Goal: Book appointment/travel/reservation

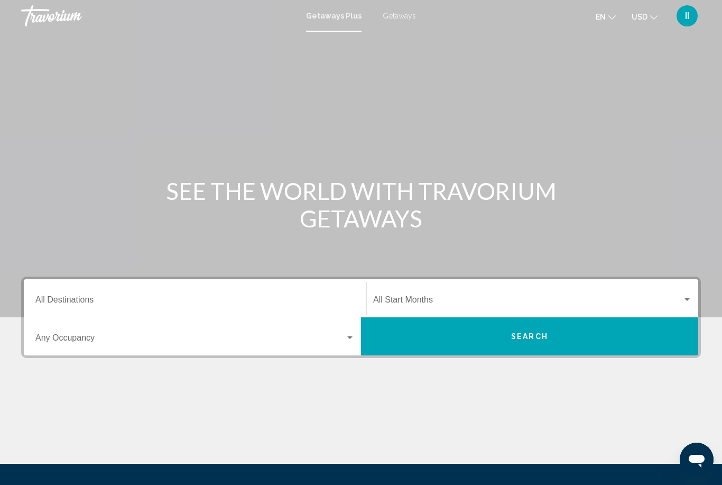
click at [401, 20] on span "Getaways" at bounding box center [399, 16] width 33 height 8
click at [172, 298] on input "Destination All Destinations" at bounding box center [194, 302] width 319 height 10
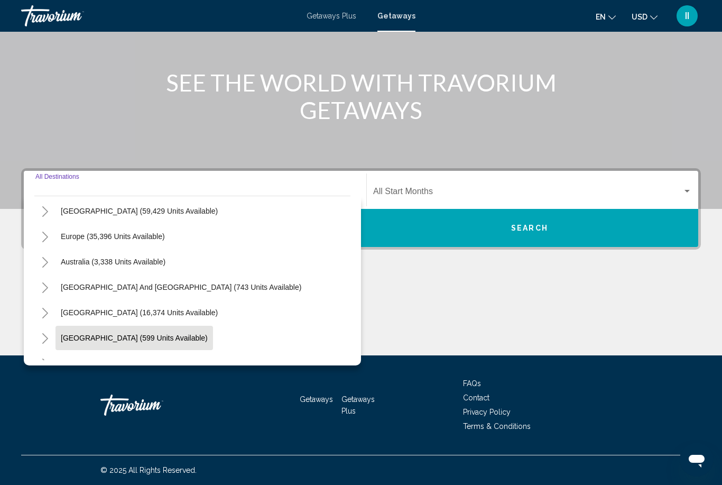
scroll to position [102, 0]
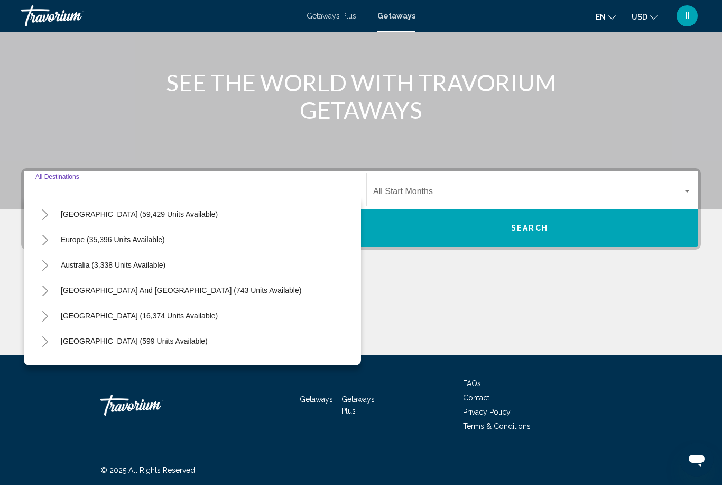
click at [47, 238] on icon "Toggle Europe (35,396 units available)" at bounding box center [45, 240] width 8 height 11
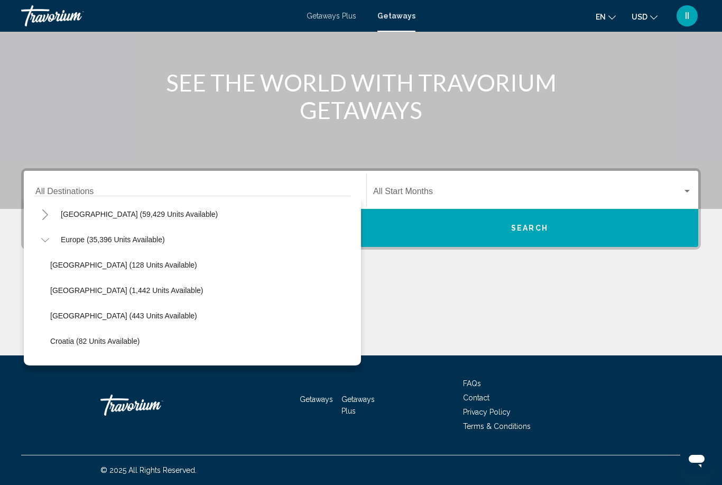
click at [47, 239] on icon "Toggle Europe (35,396 units available)" at bounding box center [45, 240] width 8 height 11
click at [47, 211] on icon "Toggle Caribbean & Atlantic Islands (59,429 units available)" at bounding box center [45, 214] width 8 height 11
click at [47, 212] on icon "Toggle Caribbean & Atlantic Islands (59,429 units available)" at bounding box center [45, 214] width 8 height 11
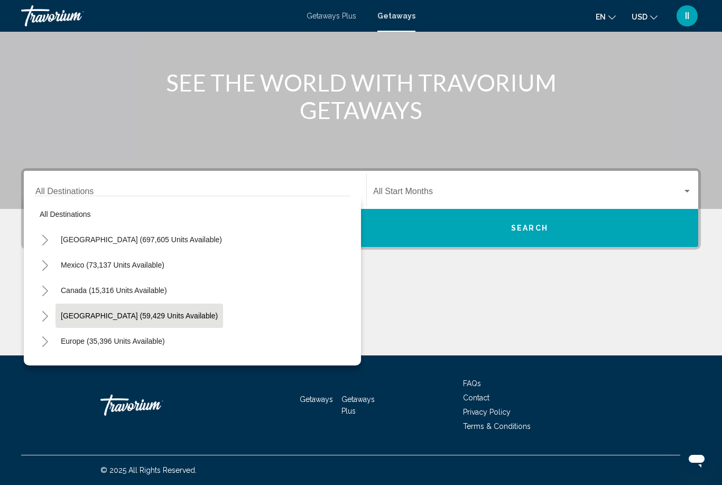
scroll to position [0, 0]
click at [48, 242] on icon "Toggle United States (697,605 units available)" at bounding box center [45, 240] width 8 height 11
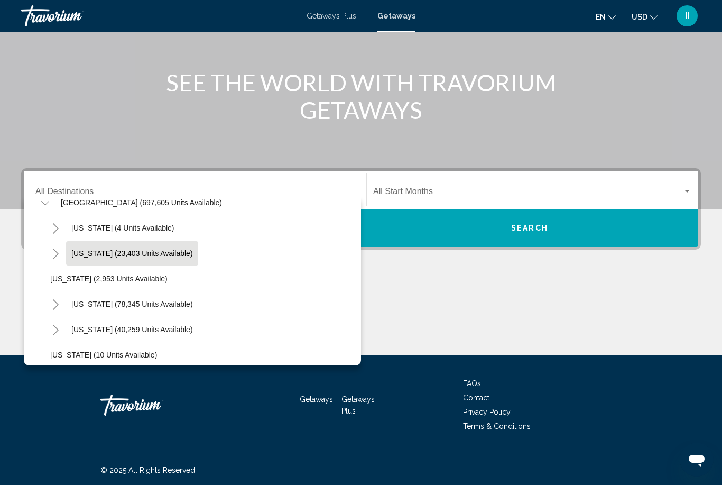
scroll to position [66, 0]
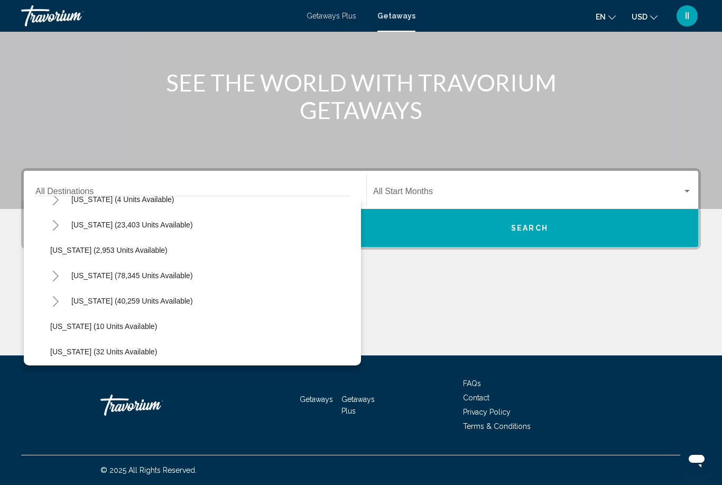
click at [52, 274] on icon "Toggle California (78,345 units available)" at bounding box center [56, 276] width 8 height 11
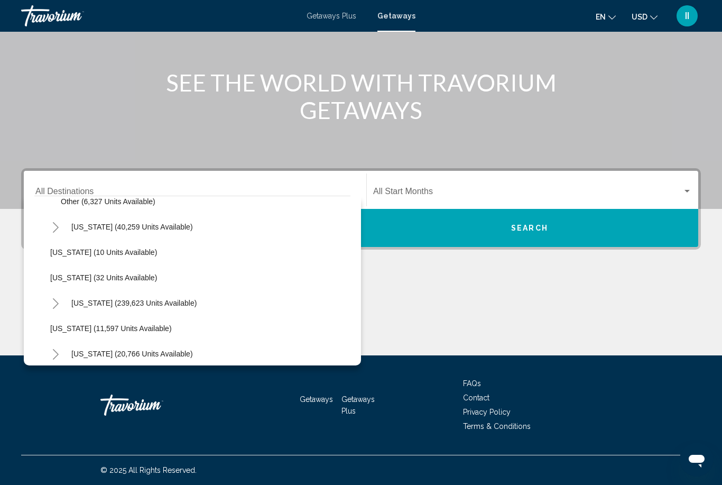
scroll to position [299, 0]
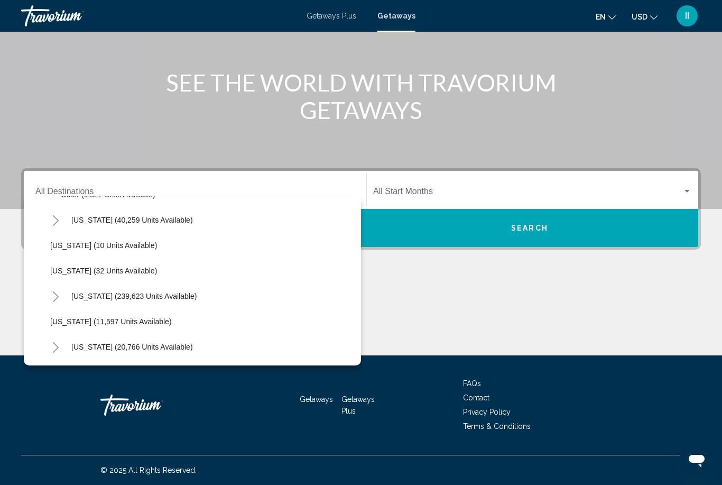
click at [79, 296] on span "Florida (239,623 units available)" at bounding box center [133, 296] width 125 height 8
type input "**********"
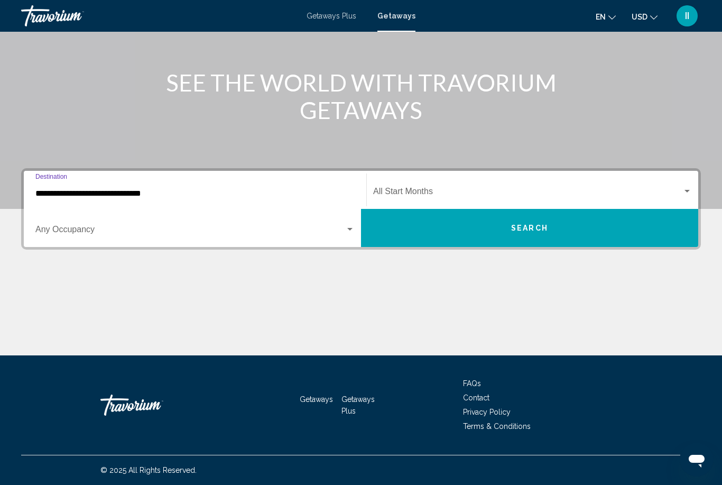
click at [466, 191] on span "Search widget" at bounding box center [527, 194] width 309 height 10
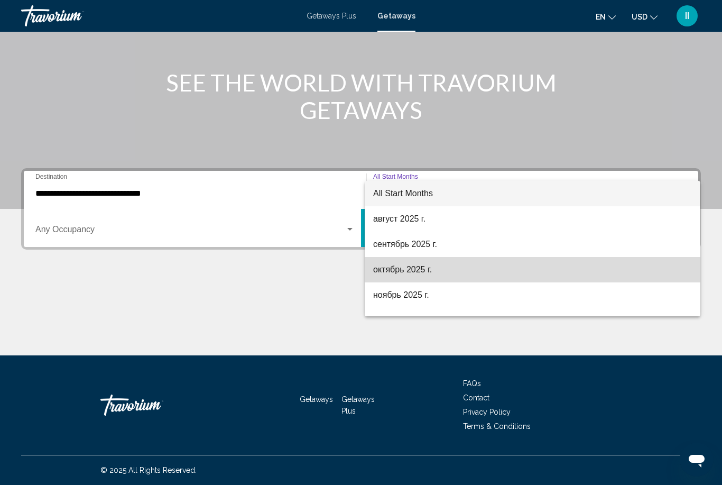
click at [431, 272] on span "октябрь 2025 г." at bounding box center [532, 269] width 319 height 25
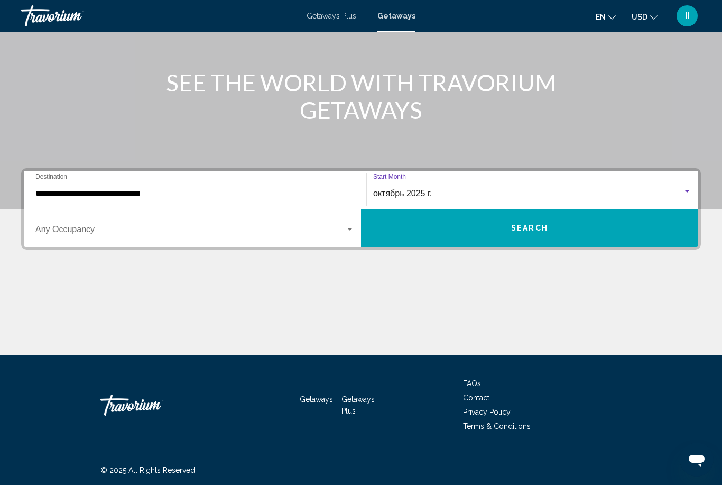
click at [446, 196] on div "октябрь 2025 г." at bounding box center [527, 194] width 309 height 10
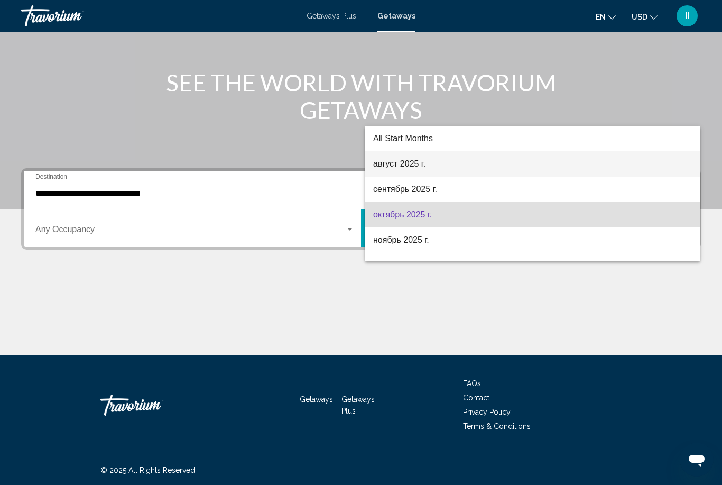
scroll to position [0, 0]
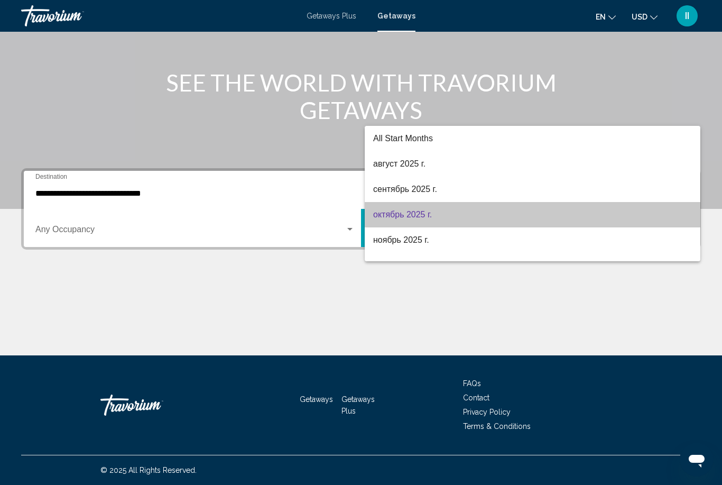
click at [437, 218] on span "октябрь 2025 г." at bounding box center [532, 214] width 319 height 25
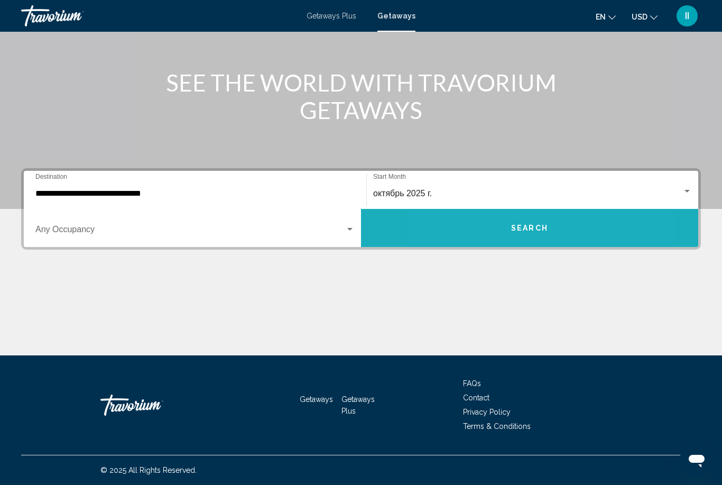
click at [487, 237] on button "Search" at bounding box center [529, 228] width 337 height 38
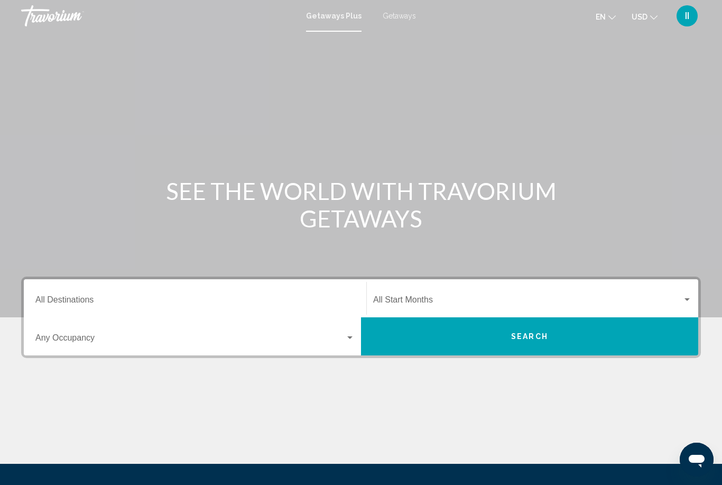
click at [401, 13] on span "Getaways" at bounding box center [399, 16] width 33 height 8
click at [86, 292] on div "Destination All Destinations" at bounding box center [194, 298] width 319 height 33
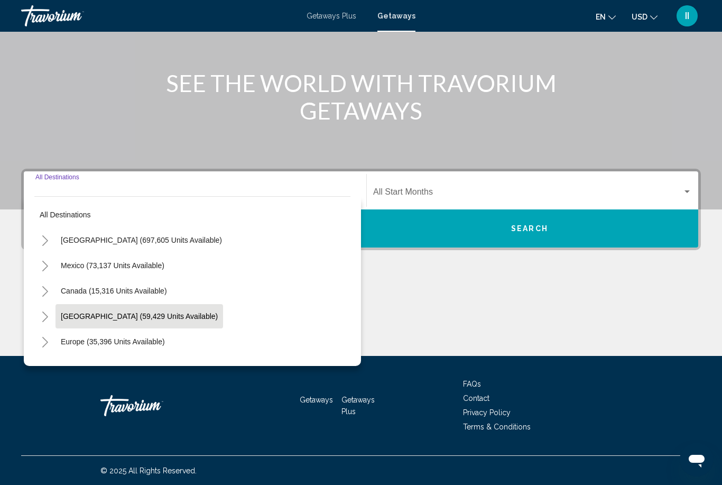
scroll to position [108, 0]
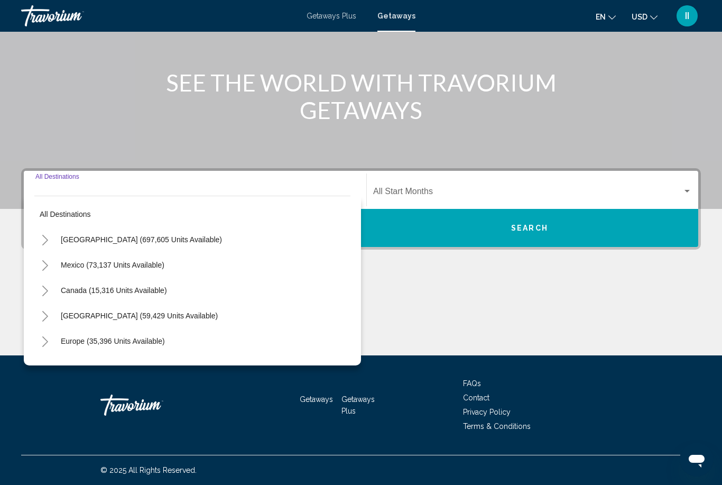
click at [45, 243] on icon "Toggle United States (697,605 units available)" at bounding box center [45, 240] width 6 height 11
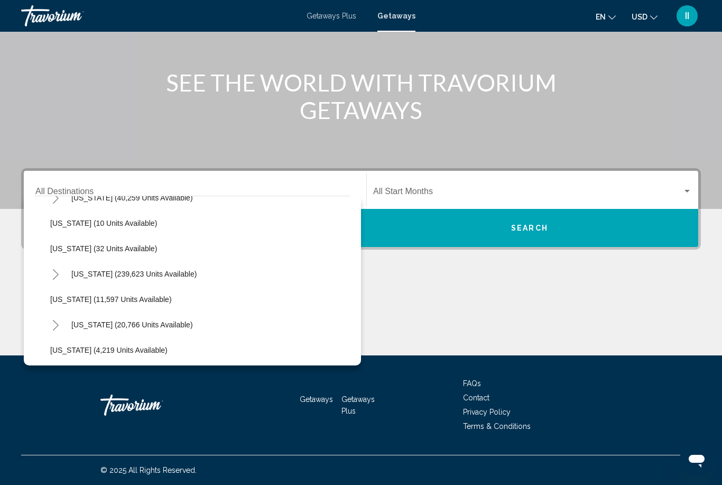
scroll to position [187, 0]
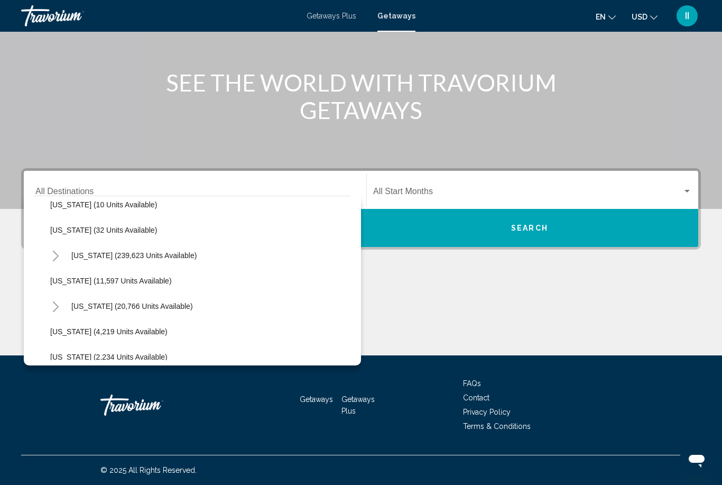
click at [89, 259] on span "Florida (239,623 units available)" at bounding box center [133, 255] width 125 height 8
type input "**********"
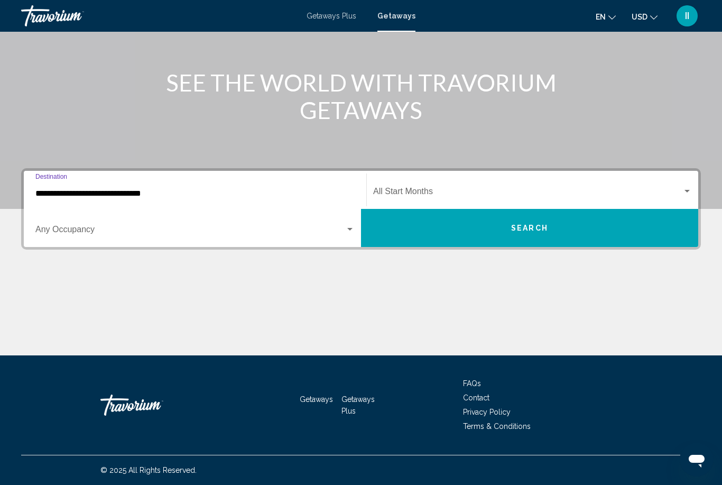
click at [496, 180] on div "Start Month All Start Months" at bounding box center [532, 189] width 319 height 33
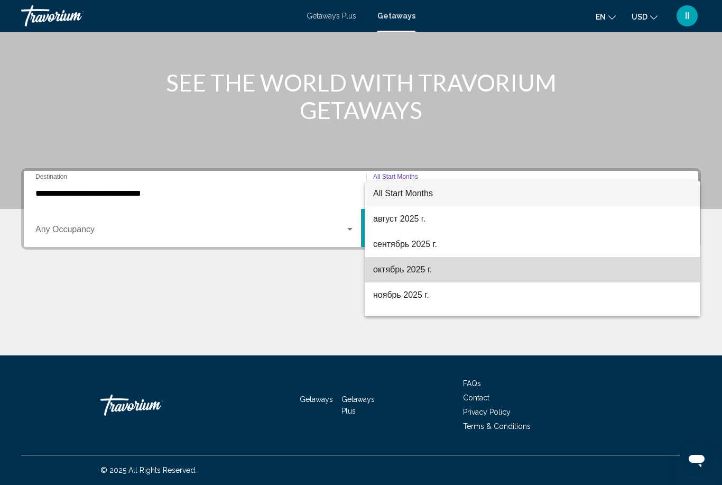
click at [409, 278] on span "октябрь 2025 г." at bounding box center [532, 269] width 319 height 25
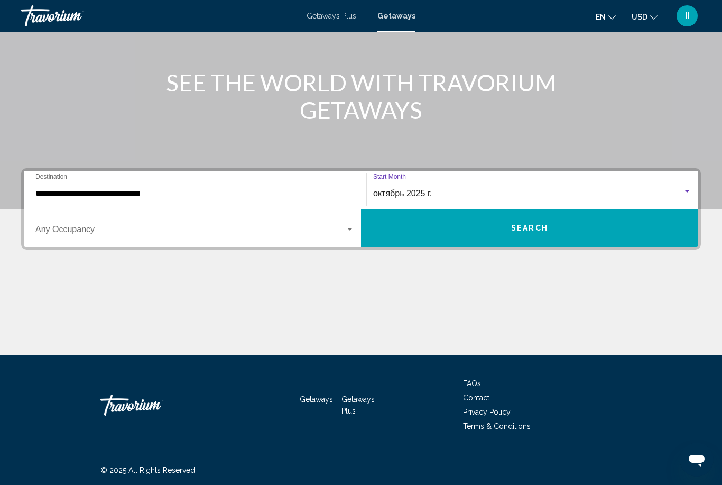
click at [486, 230] on button "Search" at bounding box center [529, 228] width 337 height 38
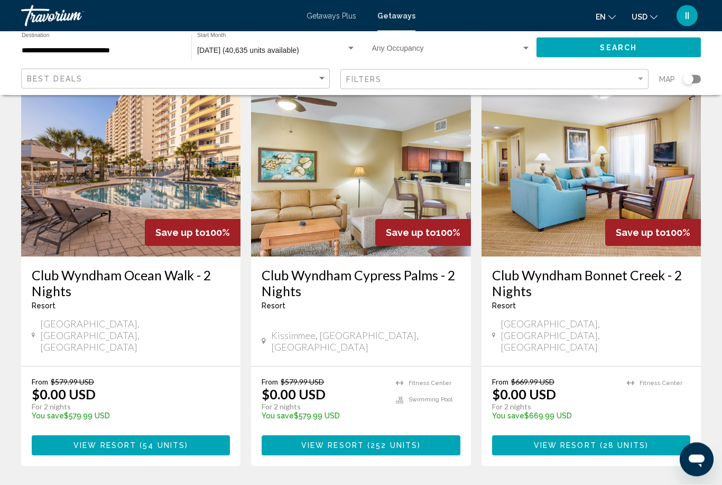
scroll to position [469, 0]
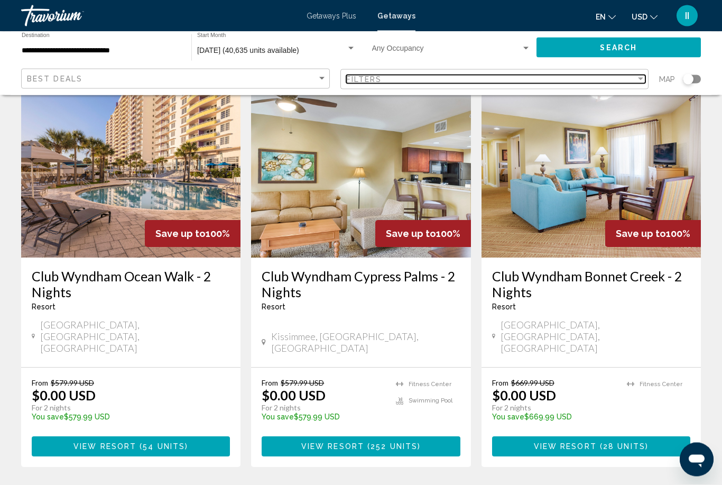
click at [409, 81] on div "Filters" at bounding box center [491, 79] width 290 height 8
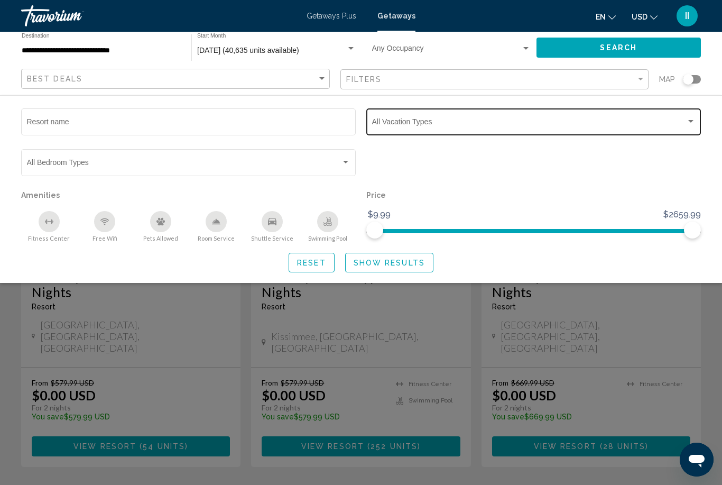
click at [398, 114] on div "Vacation Types All Vacation Types" at bounding box center [534, 120] width 324 height 29
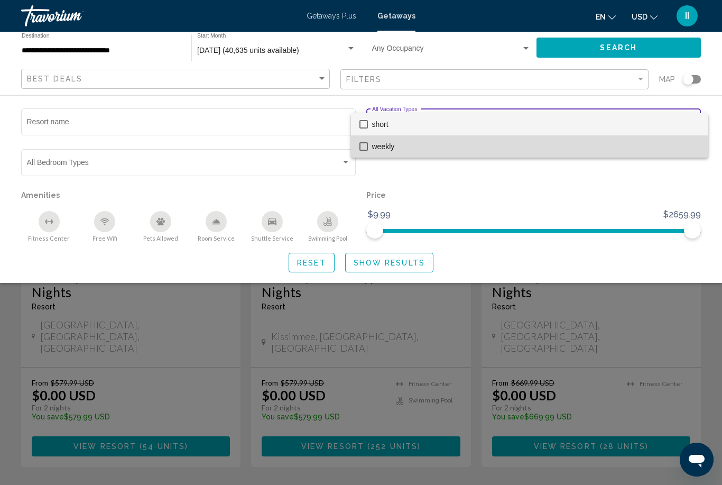
click at [419, 150] on span "weekly" at bounding box center [536, 146] width 328 height 22
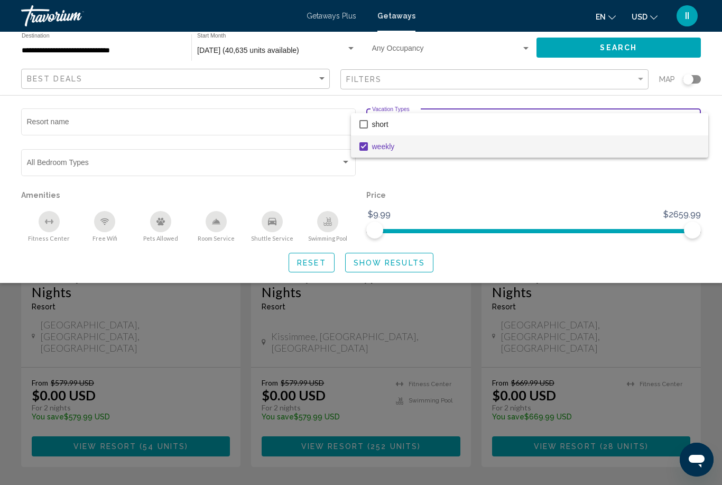
click at [388, 258] on div at bounding box center [361, 242] width 722 height 485
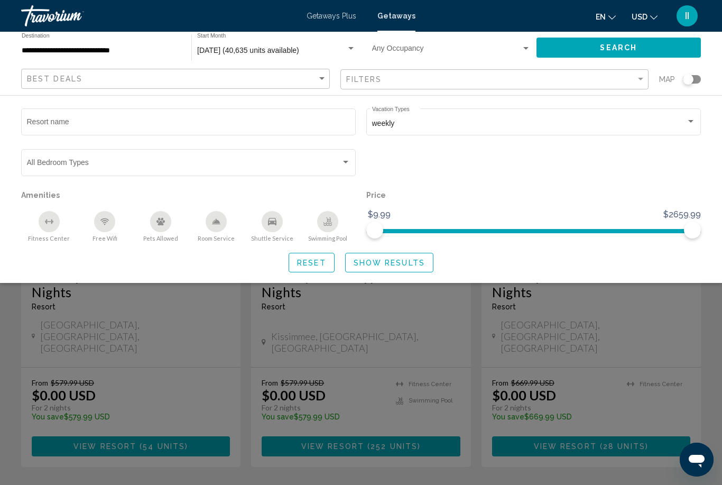
click at [387, 265] on span "Show Results" at bounding box center [389, 263] width 71 height 8
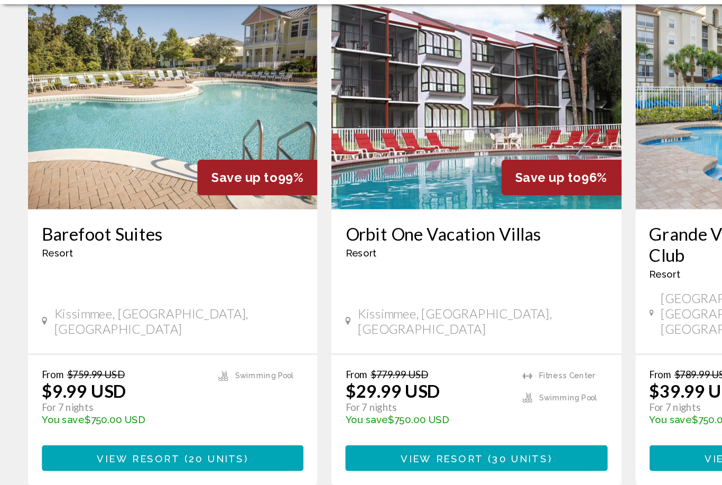
scroll to position [62, 0]
click at [158, 435] on span "20 units" at bounding box center [164, 439] width 42 height 8
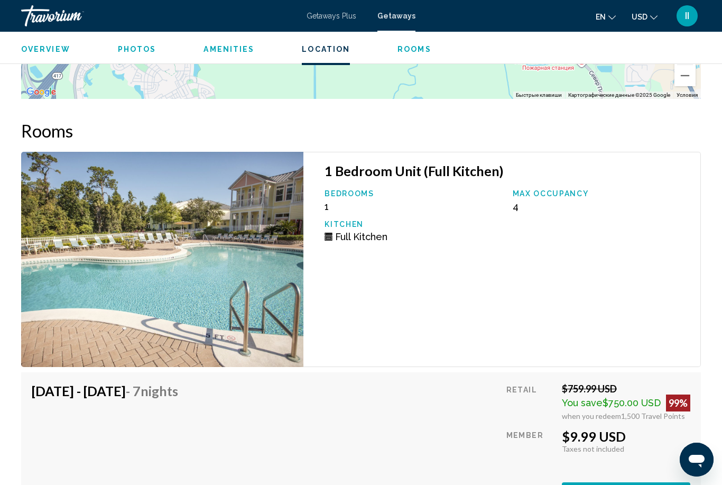
scroll to position [1872, 0]
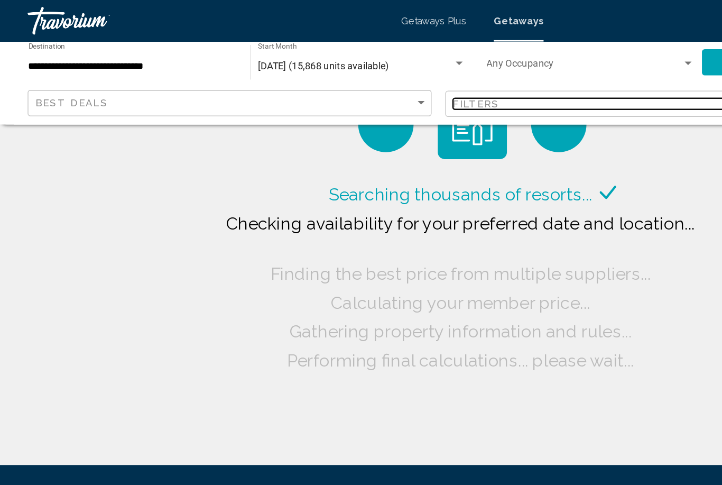
click at [373, 77] on span "Filters" at bounding box center [364, 79] width 36 height 8
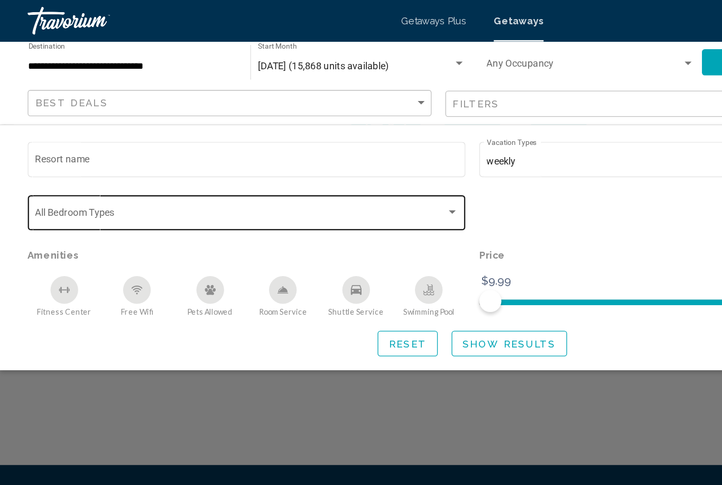
click at [137, 160] on div "Bedroom Types All Bedroom Types" at bounding box center [189, 161] width 324 height 29
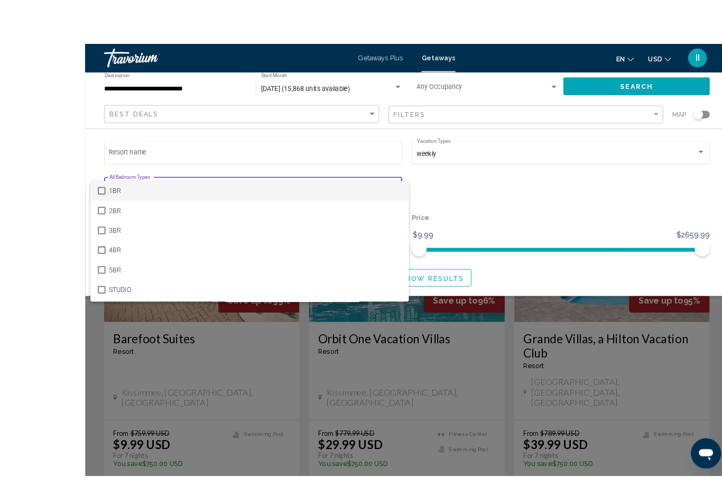
scroll to position [3, 0]
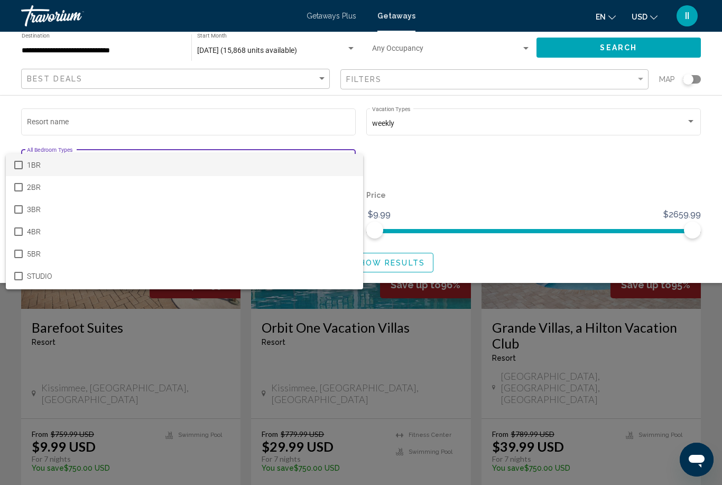
click at [711, 315] on div at bounding box center [361, 242] width 722 height 485
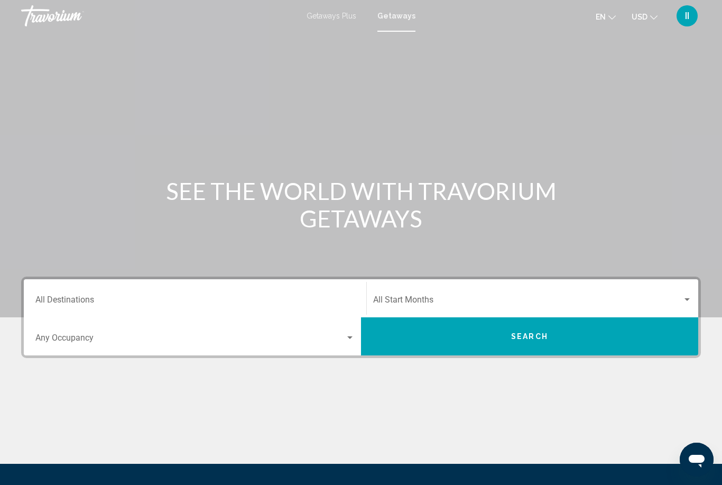
drag, startPoint x: 144, startPoint y: 302, endPoint x: 144, endPoint y: 194, distance: 108.4
click at [144, 302] on input "Destination All Destinations" at bounding box center [194, 302] width 319 height 10
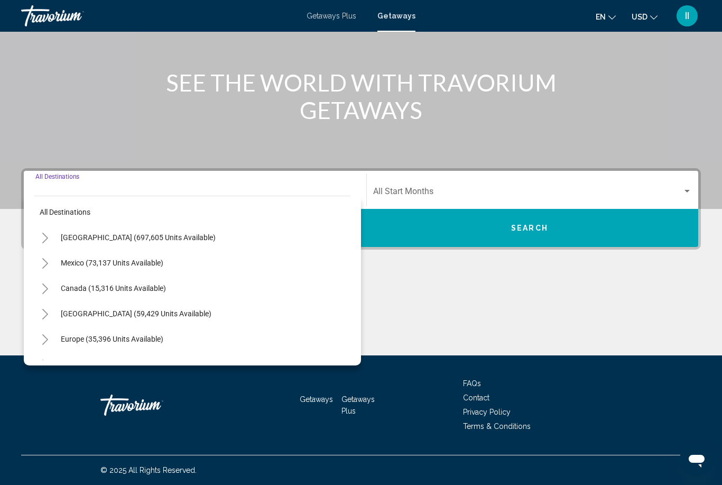
scroll to position [4, 0]
click at [44, 238] on icon "Toggle United States (697,605 units available)" at bounding box center [45, 236] width 8 height 11
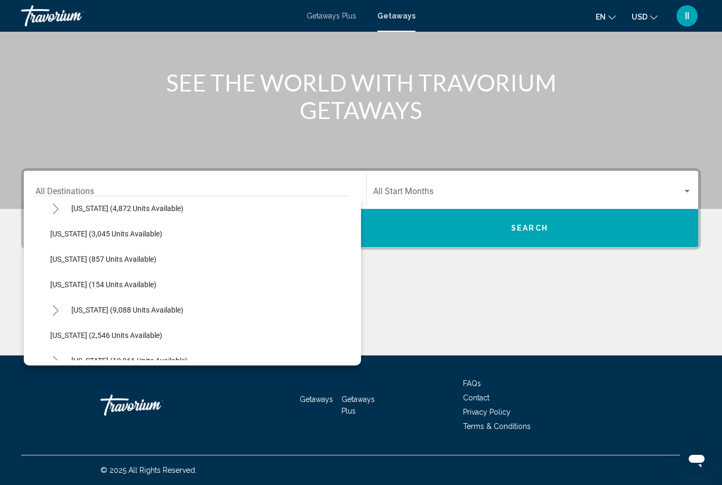
scroll to position [533, 0]
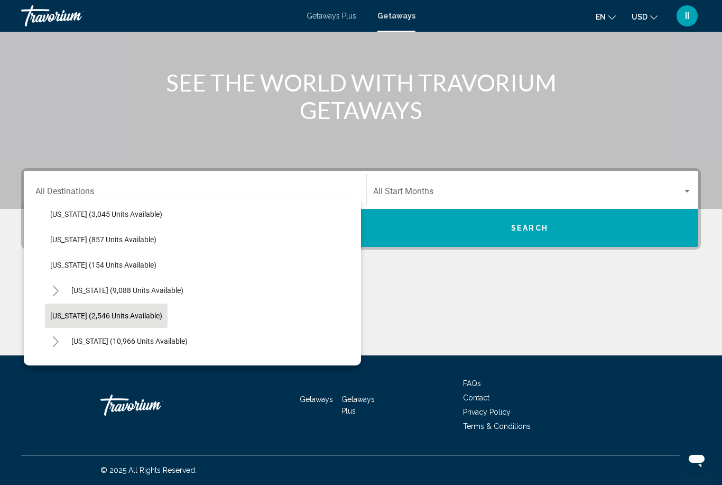
click at [81, 320] on button "Montana (2,546 units available)" at bounding box center [106, 316] width 123 height 24
type input "**********"
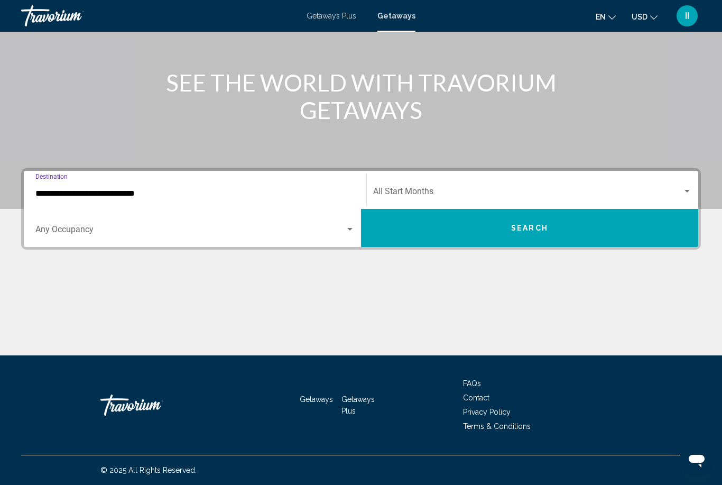
click at [500, 183] on div "Start Month All Start Months" at bounding box center [532, 189] width 319 height 33
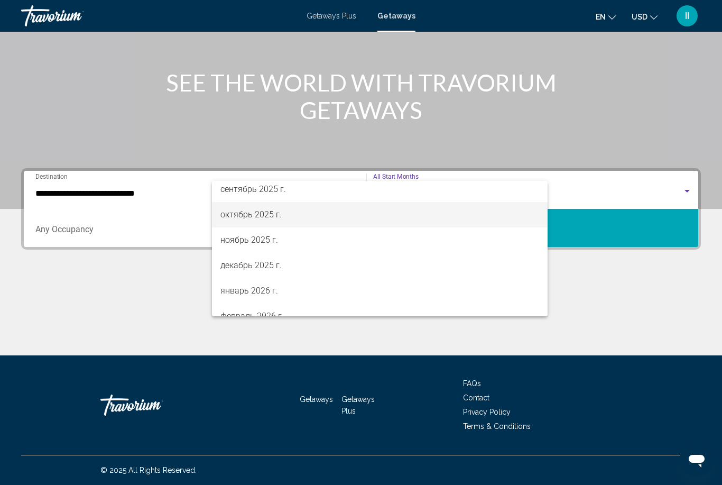
scroll to position [52, 0]
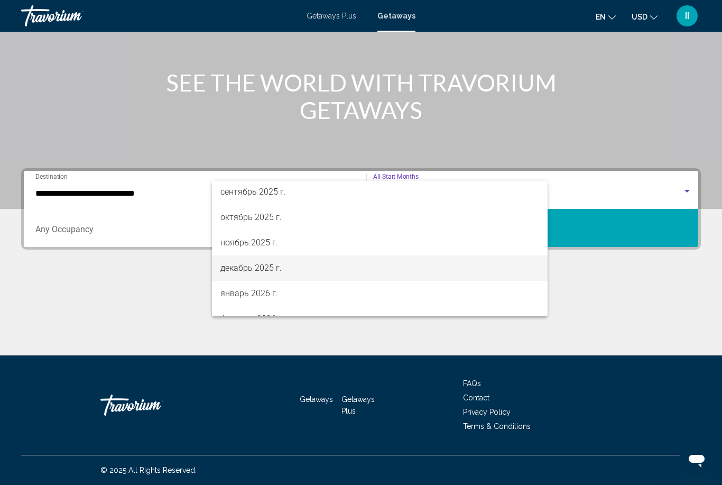
click at [332, 266] on span "декабрь 2025 г." at bounding box center [380, 267] width 319 height 25
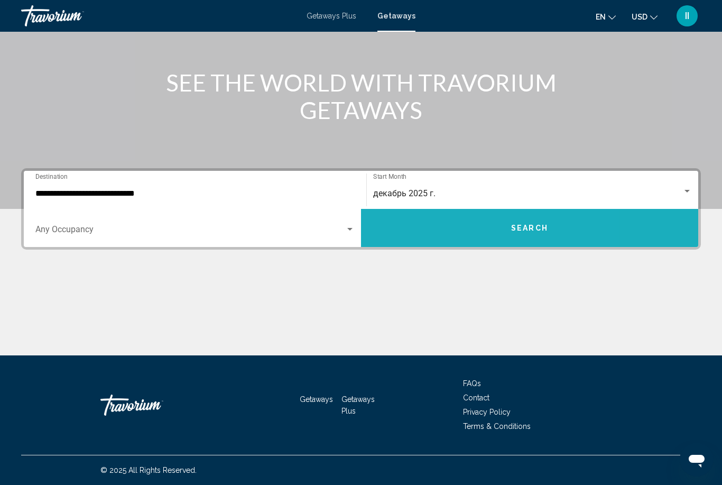
click at [458, 231] on button "Search" at bounding box center [529, 228] width 337 height 38
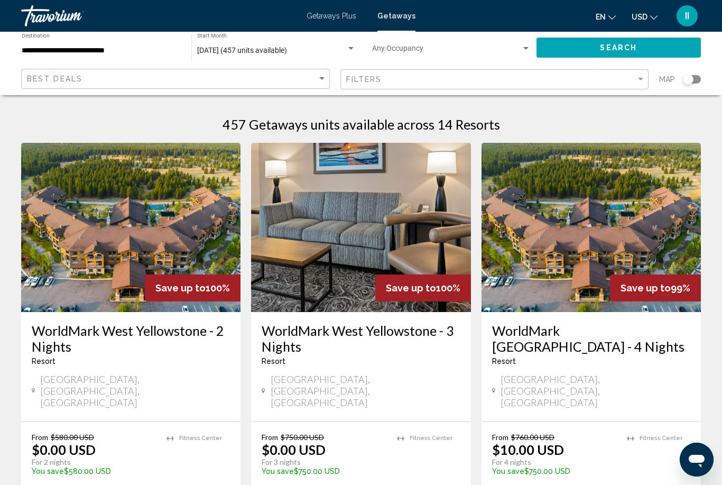
click at [115, 51] on input "**********" at bounding box center [101, 51] width 159 height 8
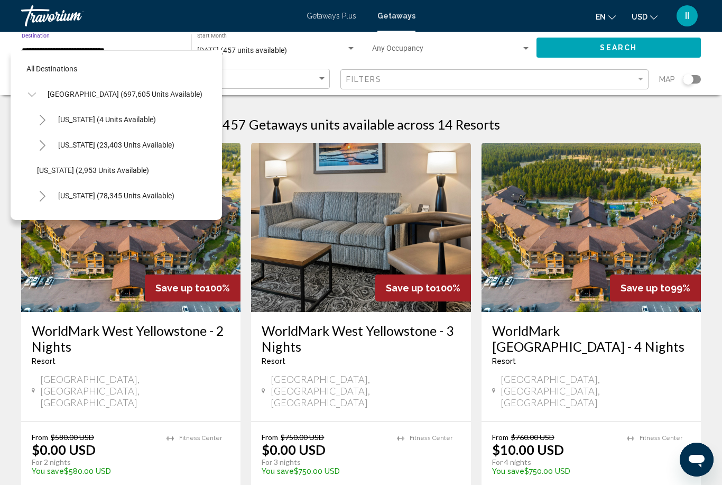
scroll to position [571, 0]
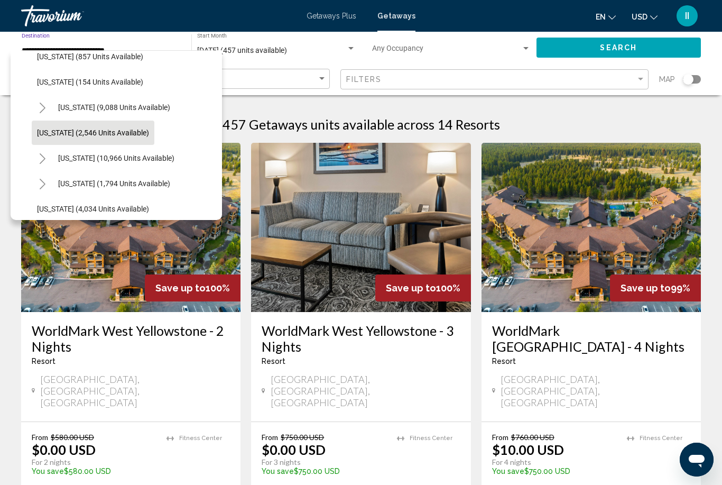
click at [43, 155] on icon "Toggle Nevada (10,966 units available)" at bounding box center [43, 158] width 8 height 11
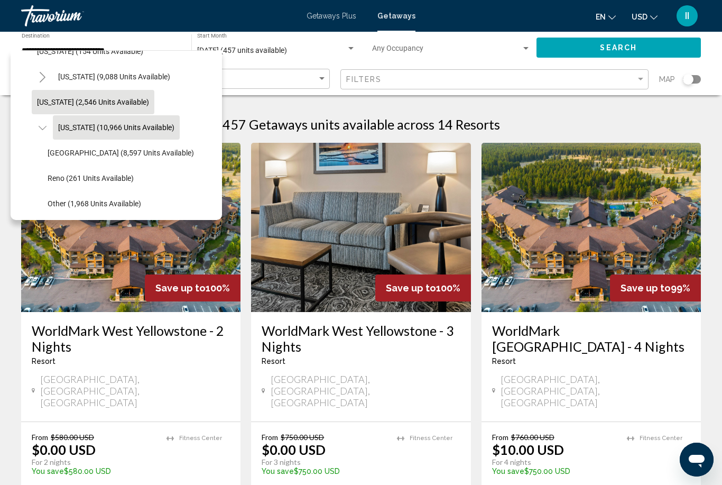
scroll to position [602, 0]
click at [76, 130] on span "Nevada (10,966 units available)" at bounding box center [116, 126] width 116 height 8
type input "**********"
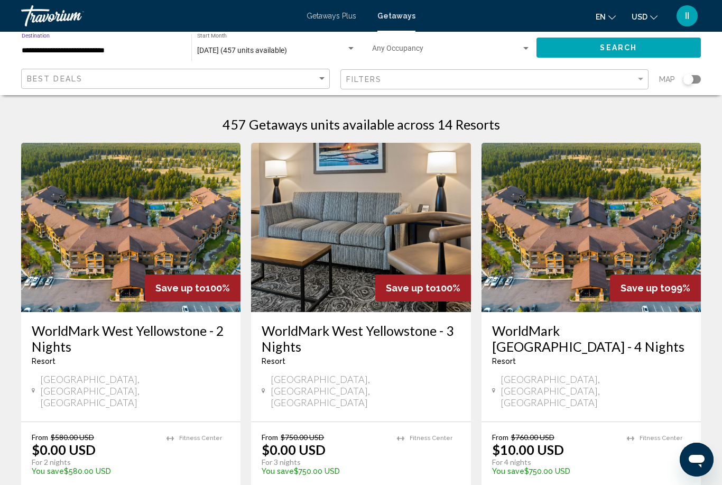
click at [572, 44] on button "Search" at bounding box center [619, 48] width 165 height 20
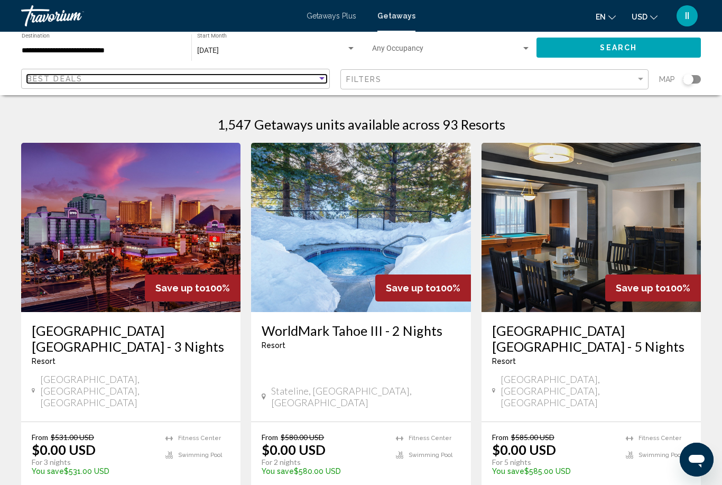
click at [109, 80] on div "Best Deals" at bounding box center [172, 79] width 290 height 8
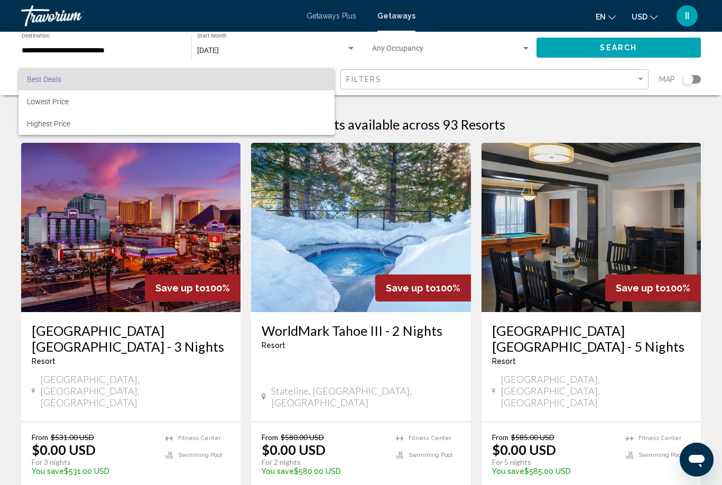
click at [403, 79] on div at bounding box center [361, 242] width 722 height 485
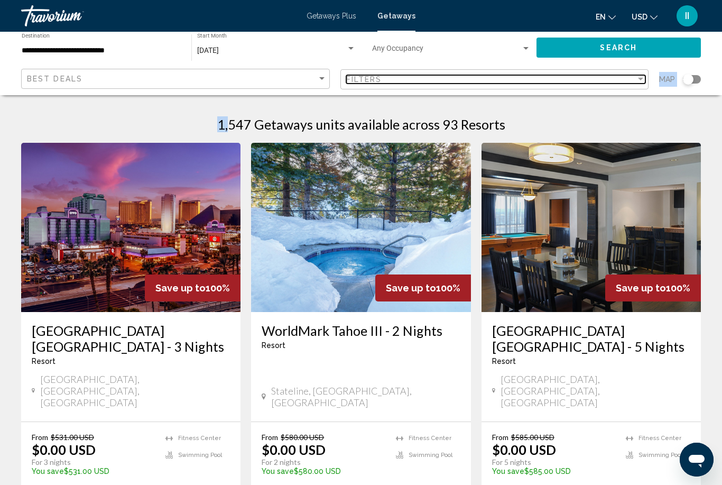
click at [403, 79] on div "Filters" at bounding box center [491, 79] width 290 height 8
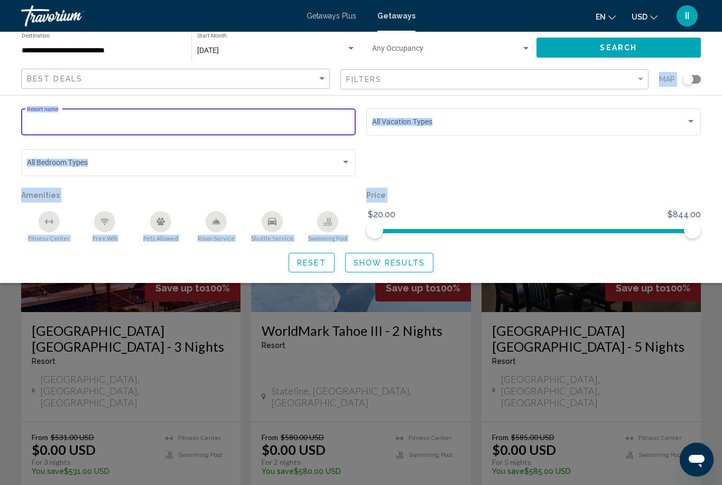
click at [101, 125] on input "Resort name" at bounding box center [189, 124] width 324 height 8
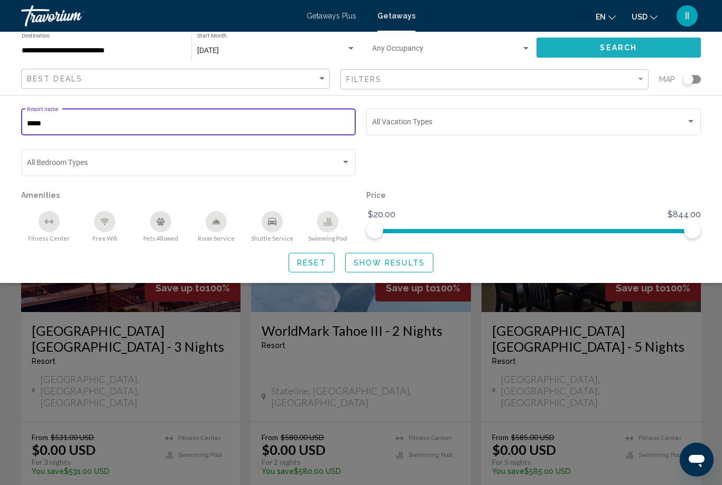
type input "*****"
click at [600, 44] on button "Search" at bounding box center [619, 48] width 165 height 20
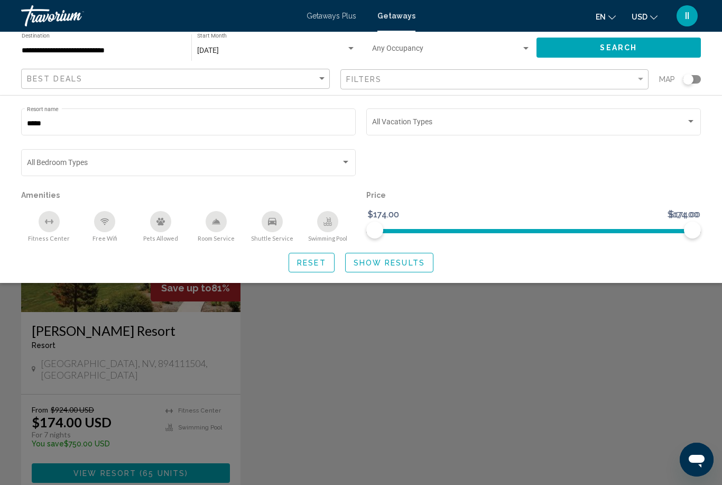
click at [317, 387] on div "Search widget" at bounding box center [361, 322] width 722 height 326
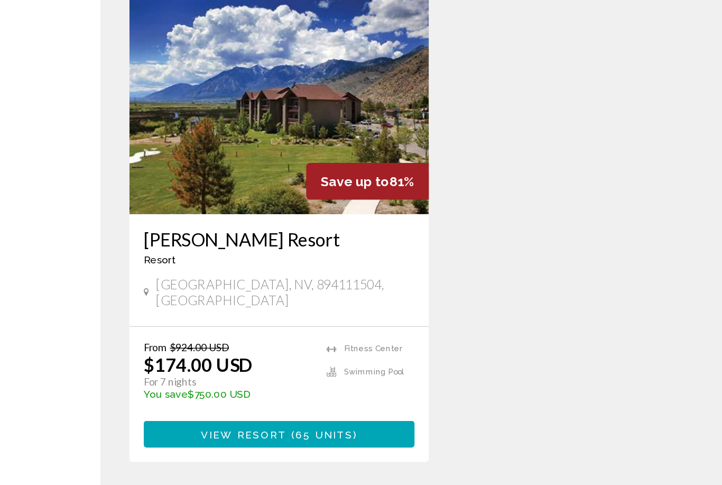
scroll to position [50, 0]
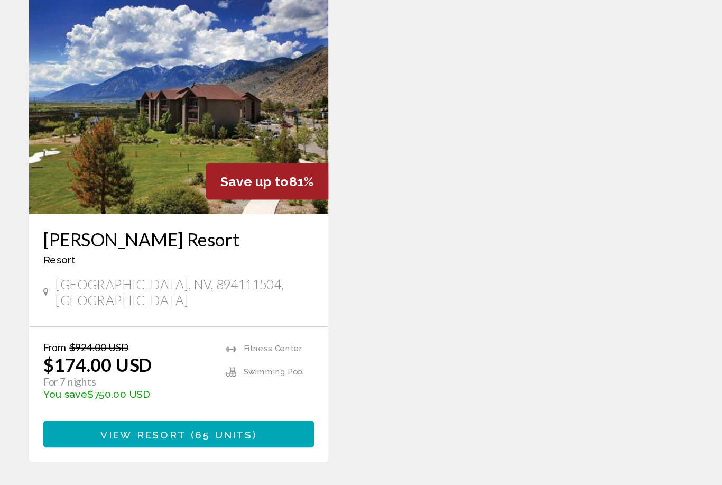
click at [180, 419] on span "65 units" at bounding box center [164, 423] width 42 height 8
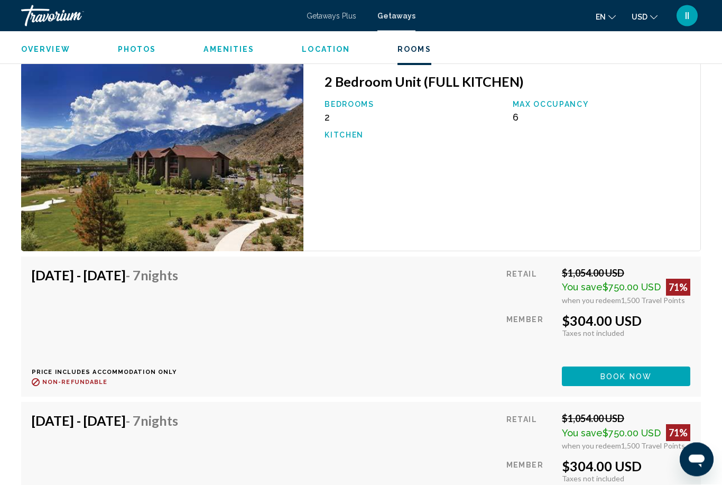
scroll to position [3063, 0]
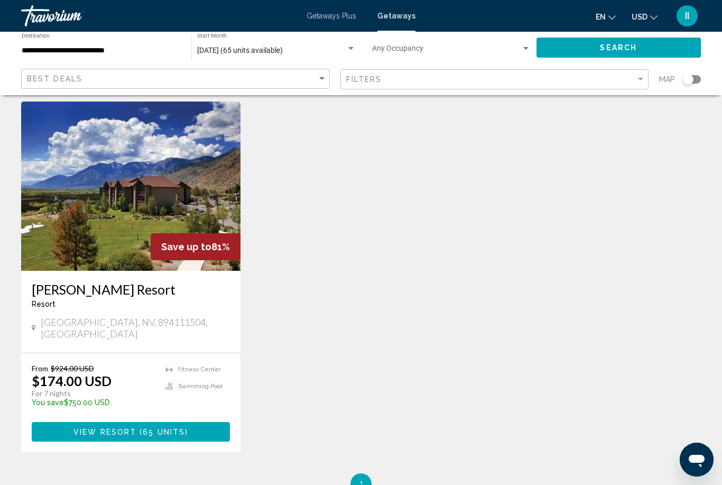
scroll to position [43, 0]
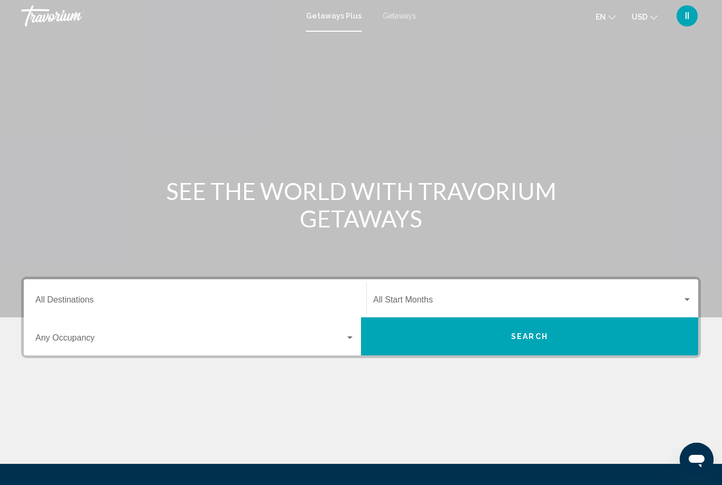
drag, startPoint x: 148, startPoint y: 298, endPoint x: 148, endPoint y: 190, distance: 108.4
click at [148, 298] on input "Destination All Destinations" at bounding box center [194, 302] width 319 height 10
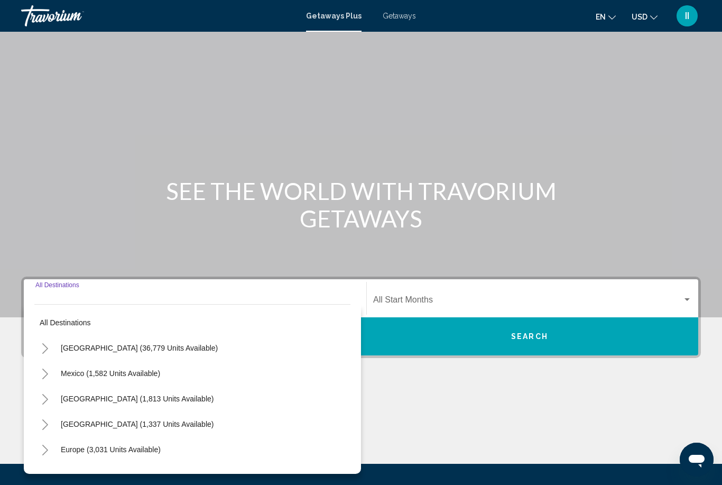
scroll to position [108, 0]
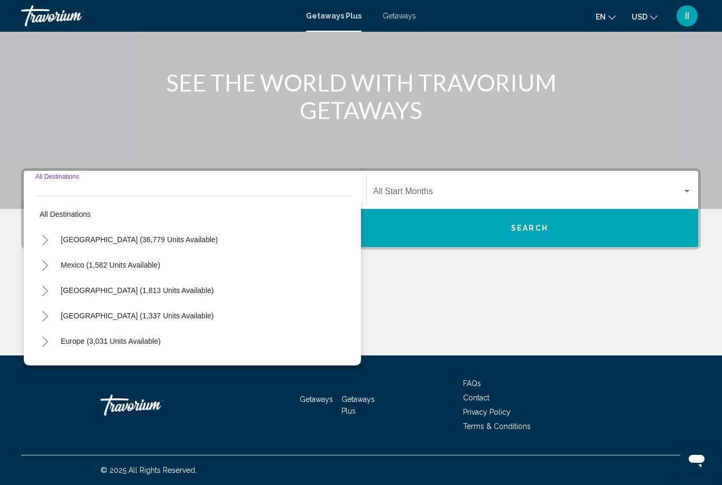
click at [45, 238] on icon "Toggle United States (36,779 units available)" at bounding box center [45, 240] width 6 height 11
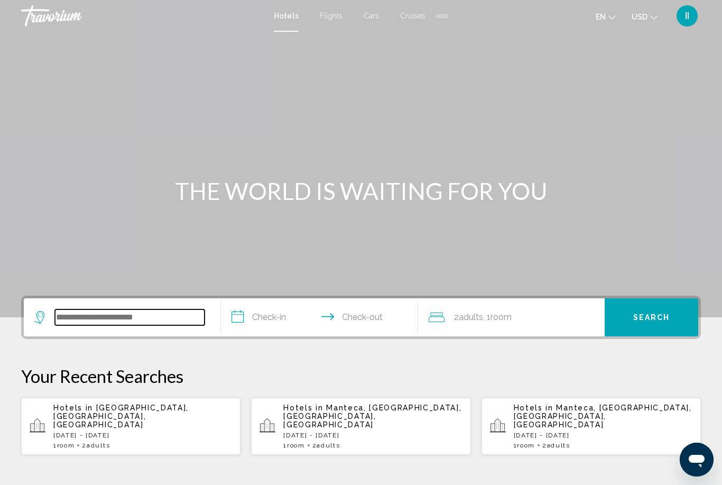
drag, startPoint x: 107, startPoint y: 318, endPoint x: 107, endPoint y: 345, distance: 26.4
click at [107, 318] on input "Search widget" at bounding box center [130, 317] width 150 height 16
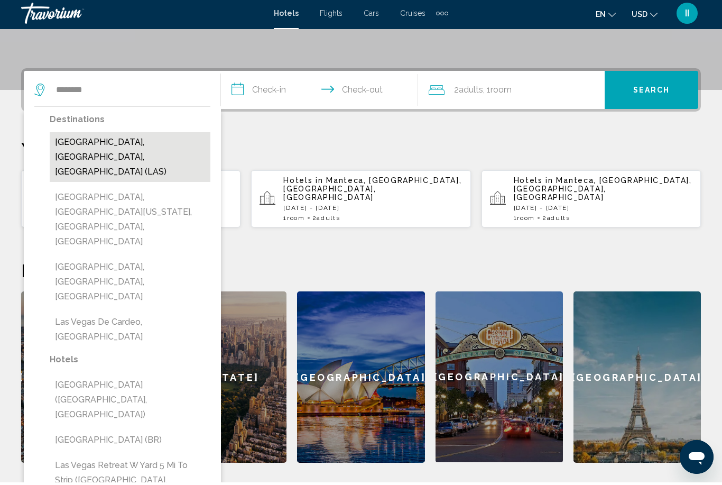
click at [153, 146] on button "[GEOGRAPHIC_DATA], [GEOGRAPHIC_DATA], [GEOGRAPHIC_DATA] (LAS)" at bounding box center [130, 160] width 161 height 50
type input "**********"
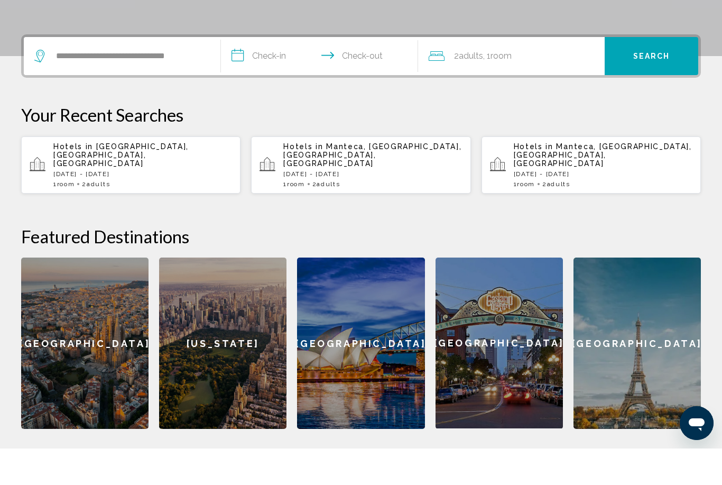
click at [268, 74] on input "**********" at bounding box center [322, 94] width 202 height 41
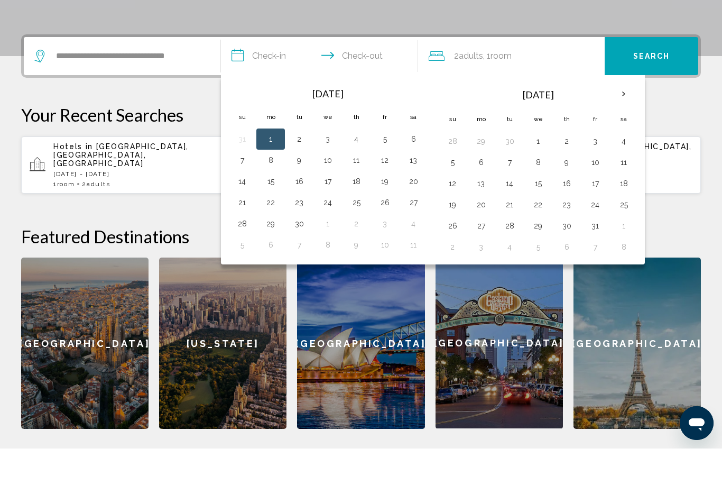
scroll to position [261, 0]
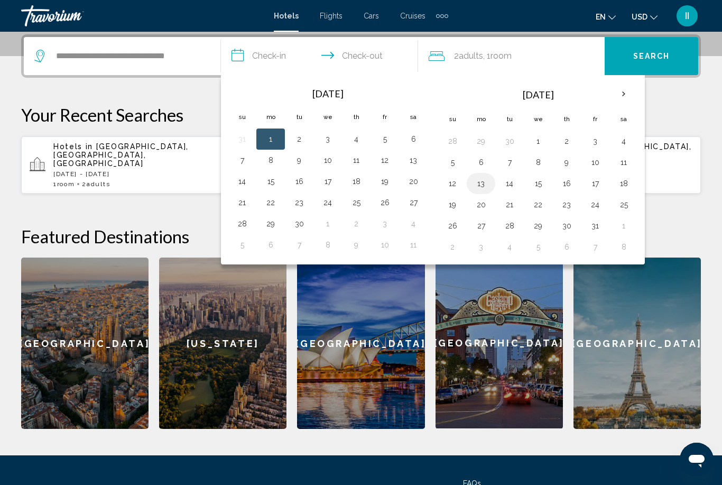
click at [482, 186] on button "13" at bounding box center [481, 183] width 17 height 15
click at [571, 183] on button "16" at bounding box center [566, 183] width 17 height 15
type input "**********"
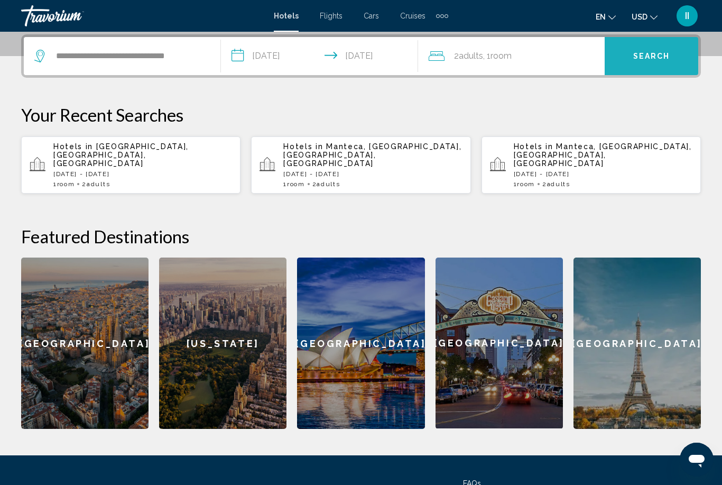
click at [670, 57] on span "Search" at bounding box center [652, 56] width 37 height 8
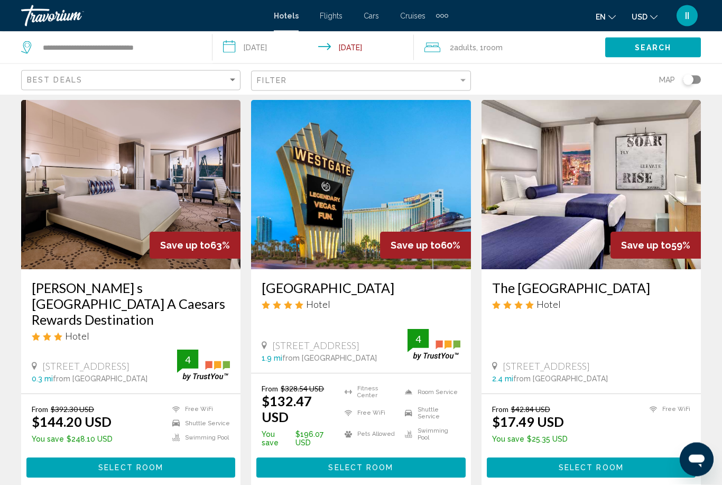
scroll to position [32, 0]
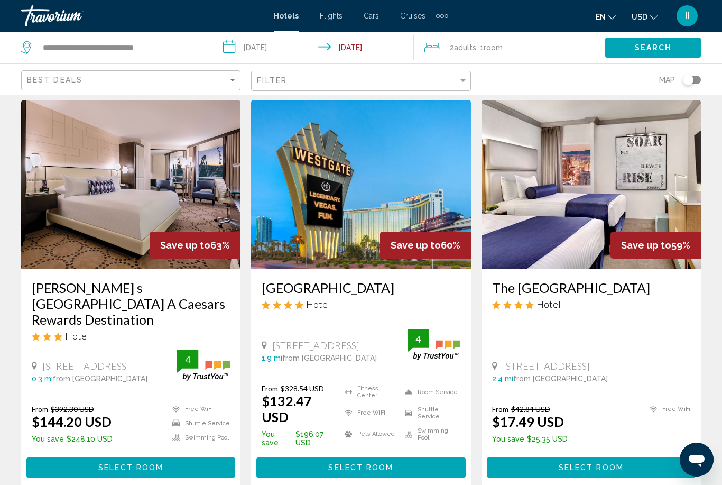
drag, startPoint x: 258, startPoint y: 279, endPoint x: 308, endPoint y: 300, distance: 54.5
click at [308, 300] on div "[GEOGRAPHIC_DATA] Hotel [STREET_ADDRESS] 1.9 mi from [GEOGRAPHIC_DATA] from [GE…" at bounding box center [360, 321] width 219 height 104
copy h3 "[GEOGRAPHIC_DATA]"
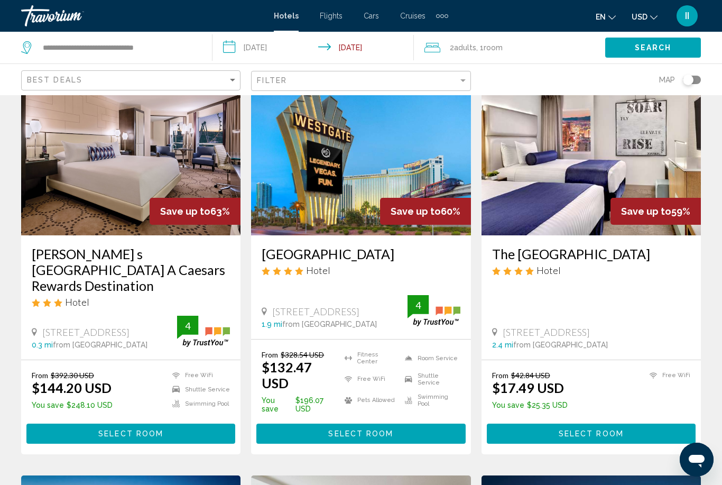
click at [287, 49] on input "**********" at bounding box center [316, 49] width 206 height 35
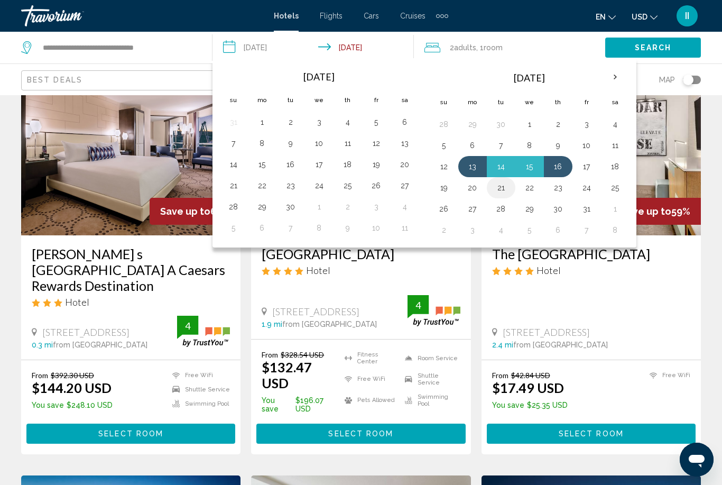
click at [499, 186] on button "21" at bounding box center [501, 187] width 17 height 15
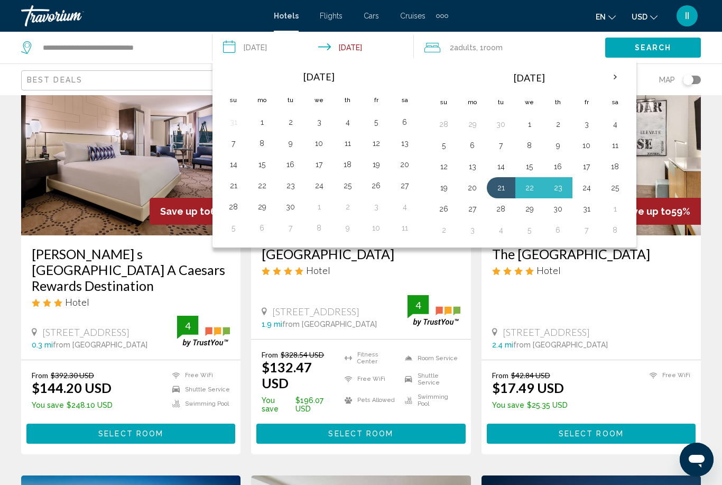
click at [594, 187] on button "24" at bounding box center [587, 187] width 17 height 15
type input "**********"
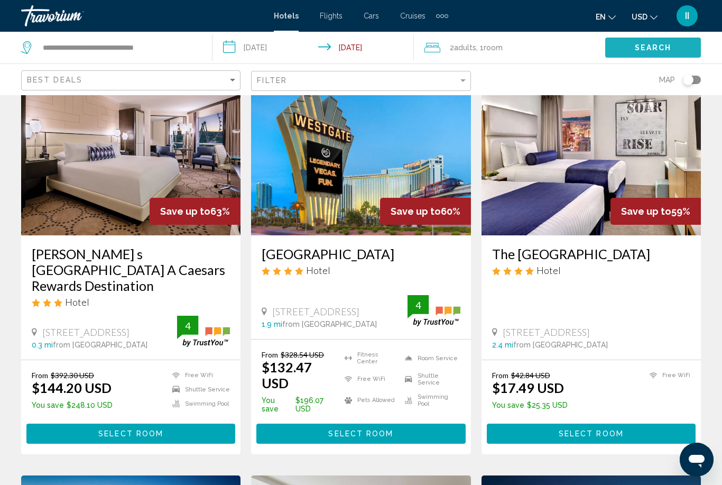
click at [652, 49] on span "Search" at bounding box center [653, 48] width 37 height 8
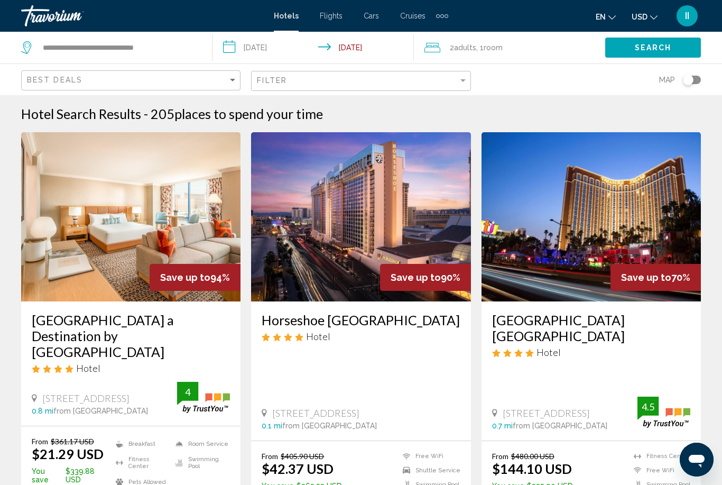
click at [446, 18] on div "Extra navigation items" at bounding box center [442, 16] width 12 height 16
click at [432, 38] on span "Activities" at bounding box center [425, 35] width 30 height 8
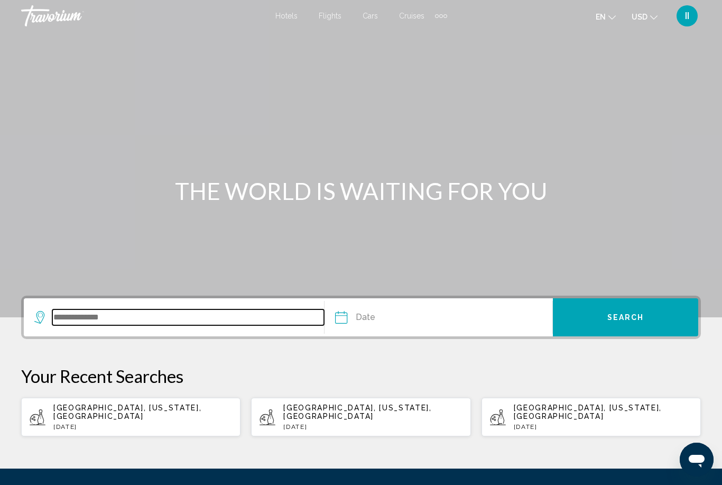
click at [107, 315] on input "Search widget" at bounding box center [188, 317] width 272 height 16
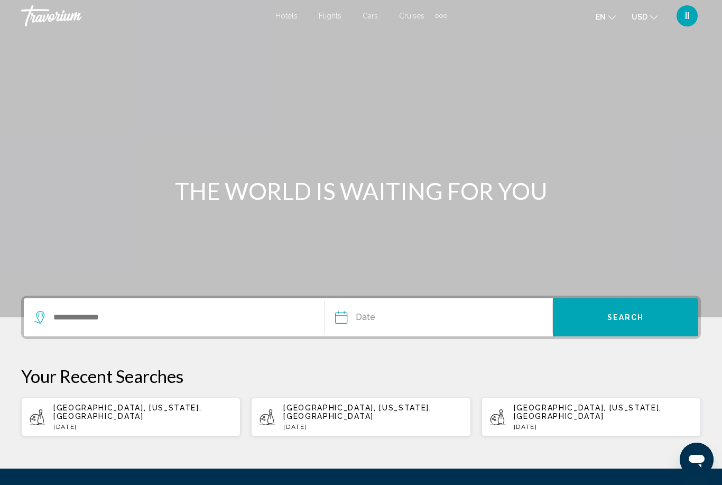
click at [133, 408] on span "[GEOGRAPHIC_DATA], [US_STATE], [GEOGRAPHIC_DATA]" at bounding box center [127, 412] width 148 height 17
type input "**********"
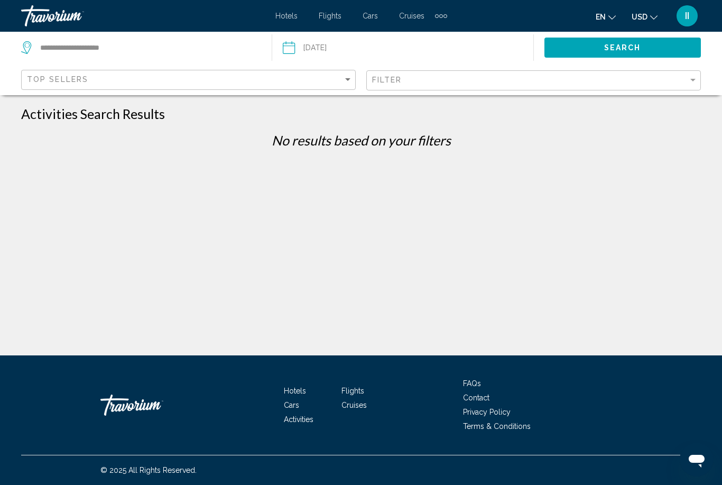
click at [361, 53] on input "Date: Aug 29, 2025" at bounding box center [345, 49] width 130 height 35
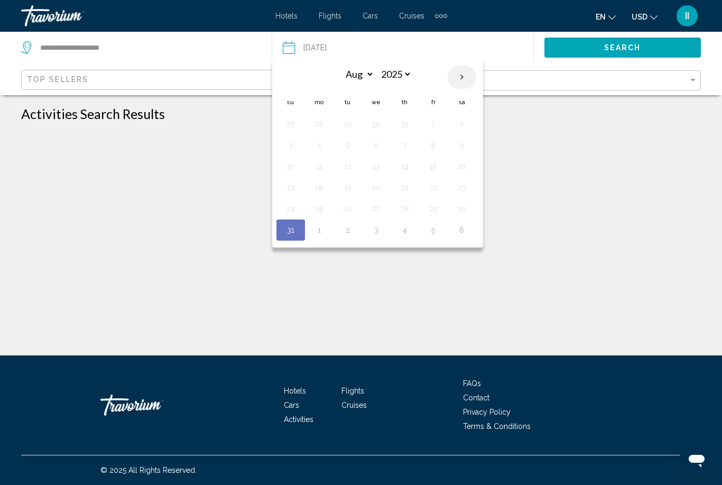
click at [462, 77] on th "Next month" at bounding box center [462, 77] width 29 height 23
select select "*"
click at [374, 168] on button "17" at bounding box center [376, 166] width 17 height 15
type input "**********"
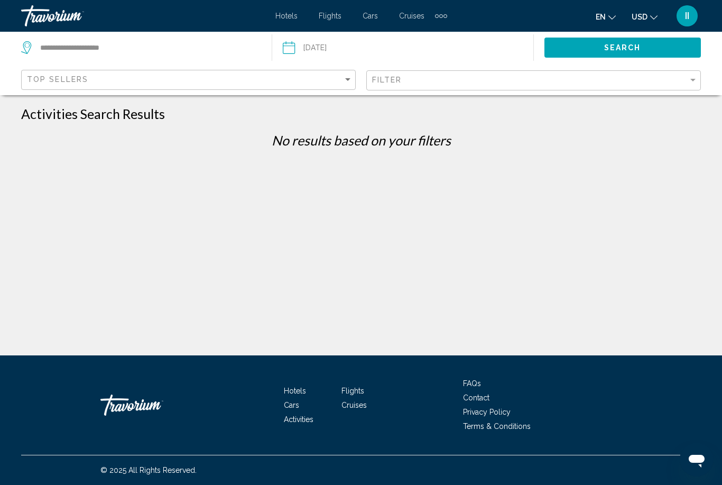
click at [629, 45] on span "Search" at bounding box center [623, 48] width 37 height 8
